Goal: Task Accomplishment & Management: Complete application form

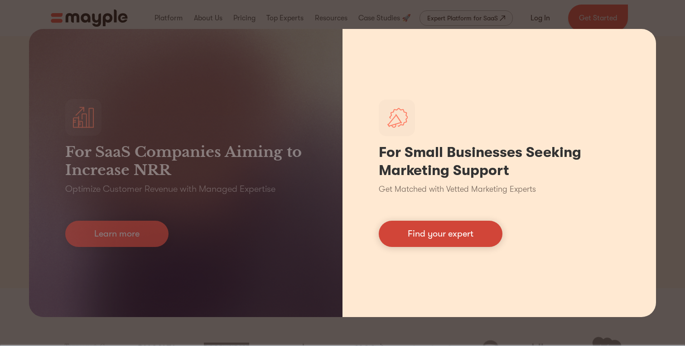
click at [417, 234] on link "Find your expert" at bounding box center [440, 234] width 124 height 26
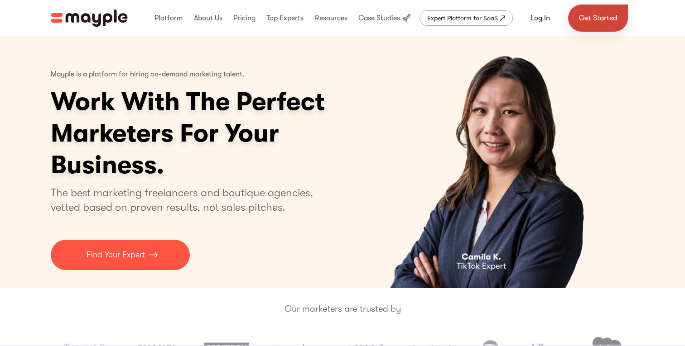
click at [595, 19] on link "Get Started" at bounding box center [598, 18] width 60 height 27
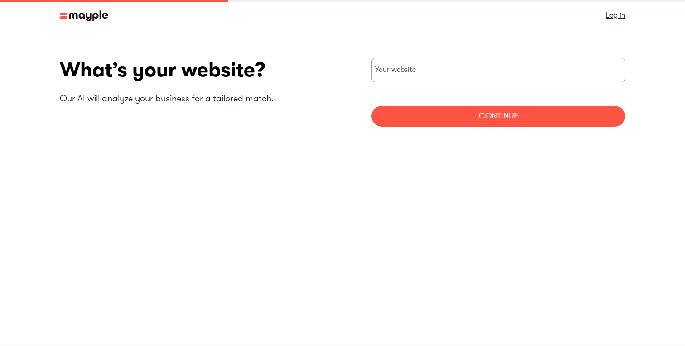
click at [70, 16] on img at bounding box center [84, 15] width 48 height 11
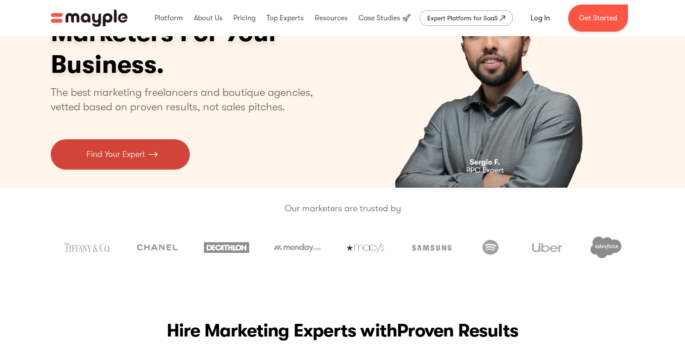
scroll to position [101, 0]
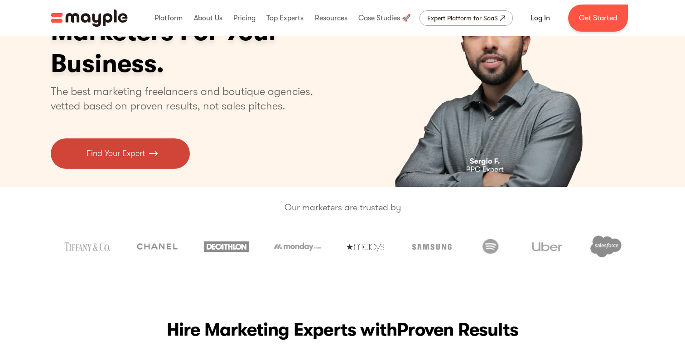
click at [163, 168] on link "Find Your Expert" at bounding box center [120, 154] width 139 height 30
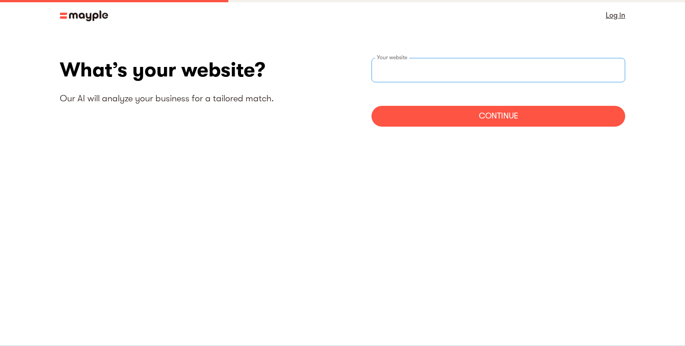
click at [473, 70] on input "websiteStep" at bounding box center [498, 70] width 254 height 24
type input "nil"
click at [462, 116] on div "Continue" at bounding box center [498, 116] width 254 height 21
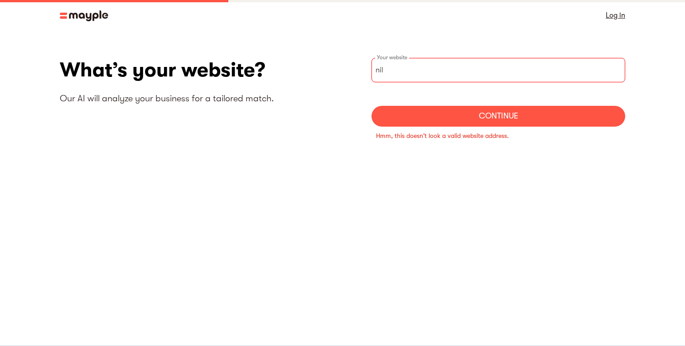
click at [614, 17] on link "Log in" at bounding box center [614, 15] width 19 height 13
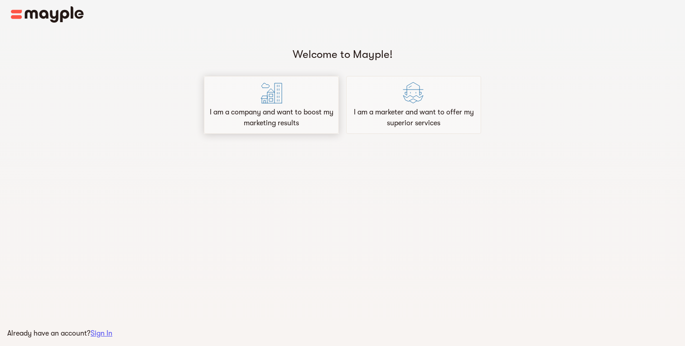
click at [308, 113] on p "I am a company and want to boost my marketing results" at bounding box center [271, 118] width 127 height 22
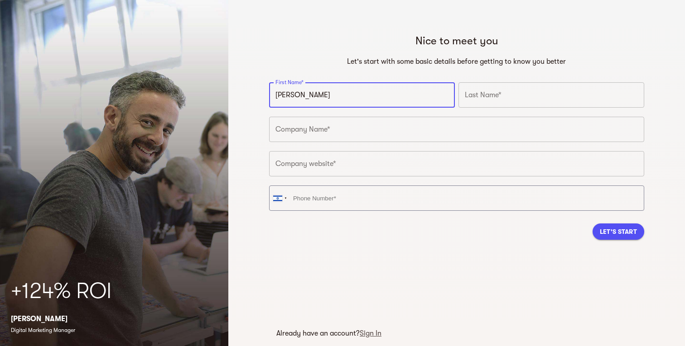
type input "[PERSON_NAME]"
click at [478, 103] on input "text" at bounding box center [551, 94] width 186 height 25
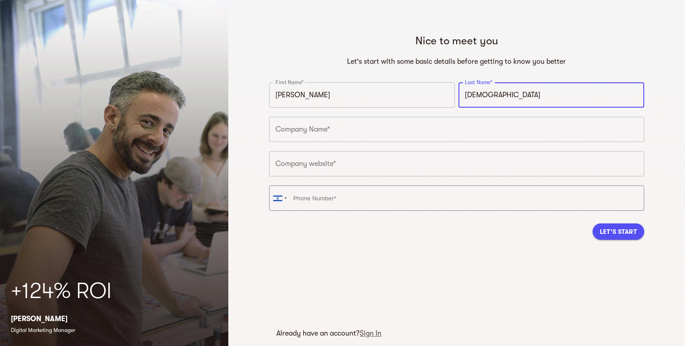
type input "[DEMOGRAPHIC_DATA]"
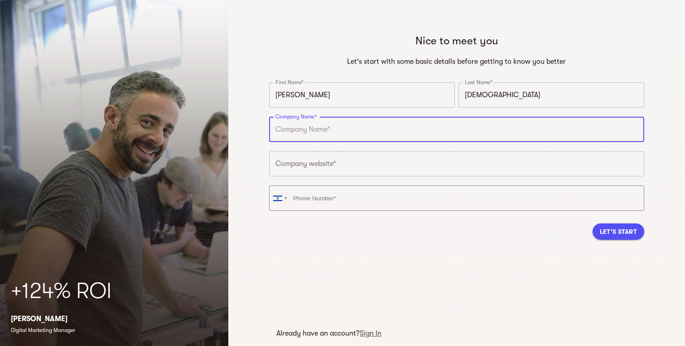
click at [425, 139] on input "text" at bounding box center [456, 129] width 375 height 25
type input "gever"
click at [400, 174] on input "text" at bounding box center [456, 163] width 375 height 25
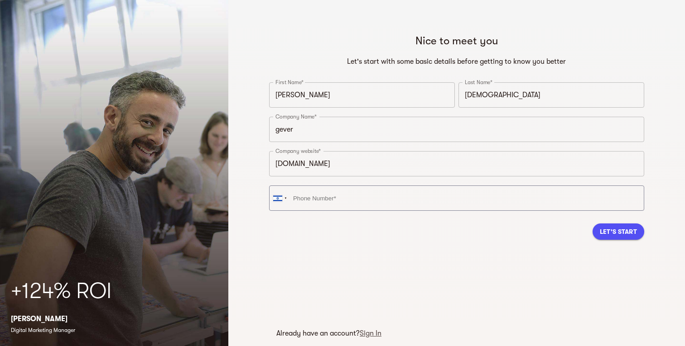
type input "[URL][DOMAIN_NAME]"
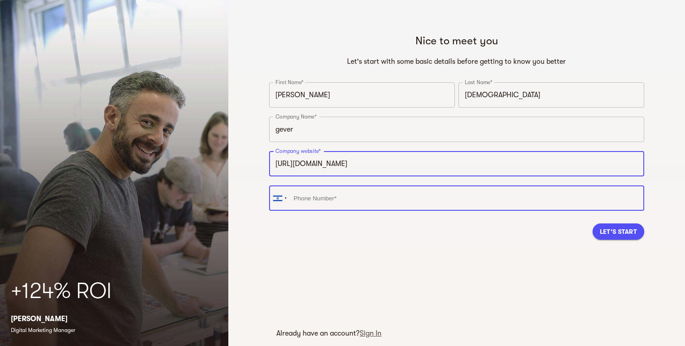
click at [391, 205] on input "tel" at bounding box center [456, 198] width 375 height 25
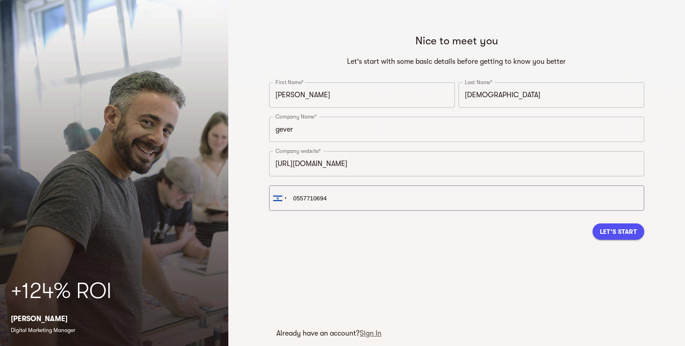
type input "[PHONE_NUMBER]"
click at [627, 236] on span "Let's Start" at bounding box center [617, 231] width 37 height 11
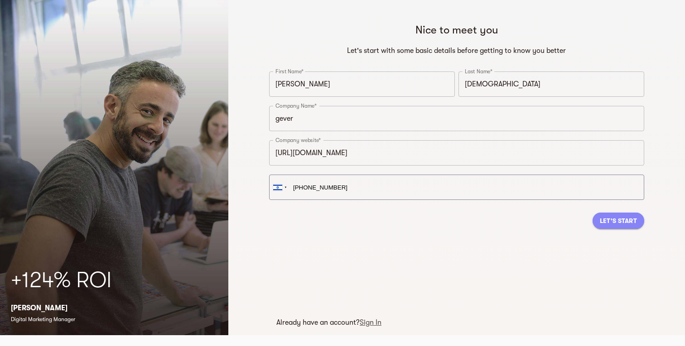
click at [620, 227] on button "Let's Start" at bounding box center [618, 221] width 52 height 16
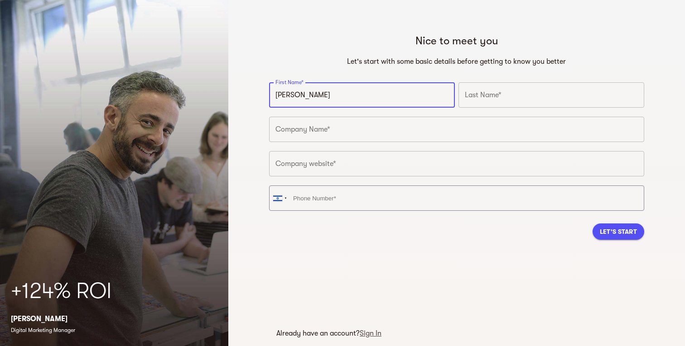
type input "[PERSON_NAME]"
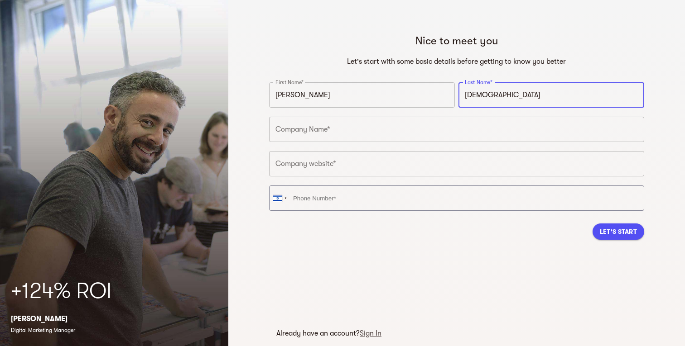
type input "[DEMOGRAPHIC_DATA]"
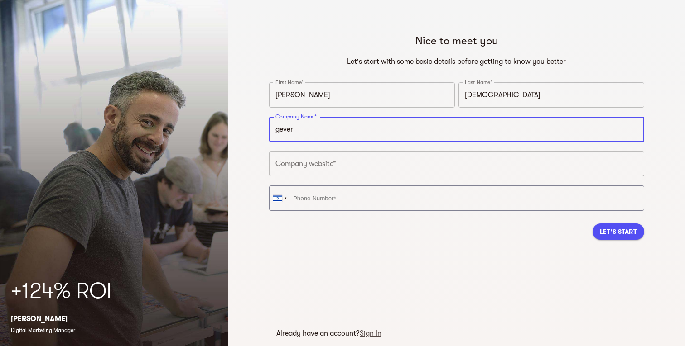
type input "gever"
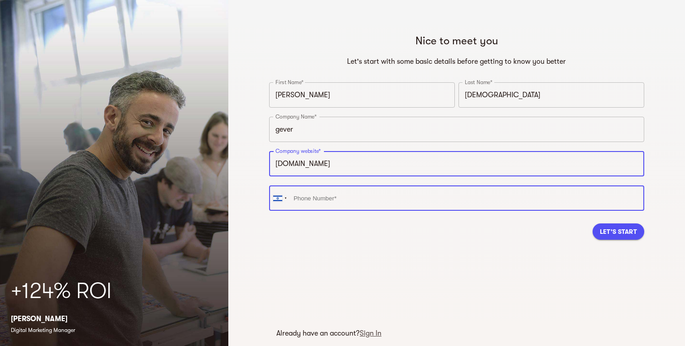
type input "[URL][DOMAIN_NAME]"
click at [432, 199] on input "tel" at bounding box center [456, 198] width 375 height 25
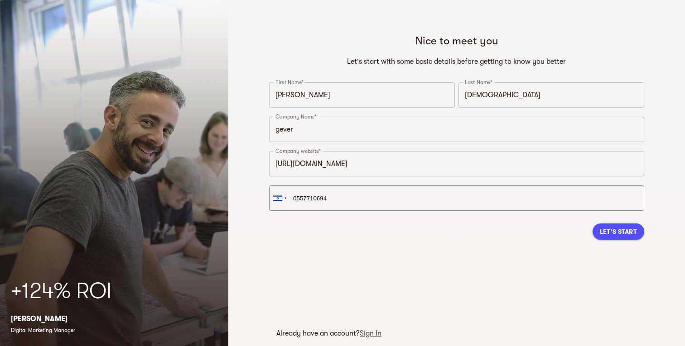
type input "[PHONE_NUMBER]"
click at [628, 239] on button "Let's Start" at bounding box center [618, 232] width 52 height 16
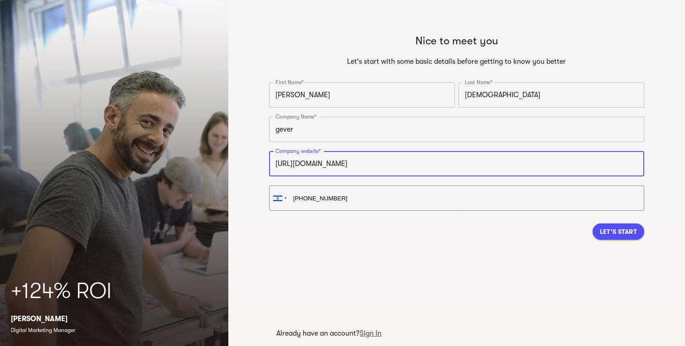
drag, startPoint x: 349, startPoint y: 165, endPoint x: 267, endPoint y: 168, distance: 81.6
click at [267, 168] on div "Company website* [URL][DOMAIN_NAME] Company website*" at bounding box center [456, 166] width 378 height 34
